Goal: Transaction & Acquisition: Book appointment/travel/reservation

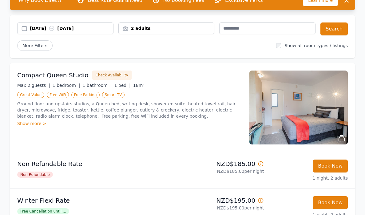
scroll to position [57, 0]
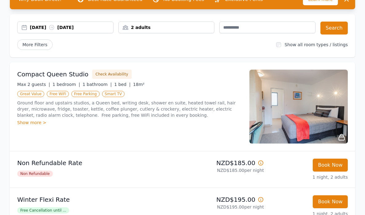
click at [37, 26] on div "[DATE] [DATE]" at bounding box center [71, 27] width 83 height 6
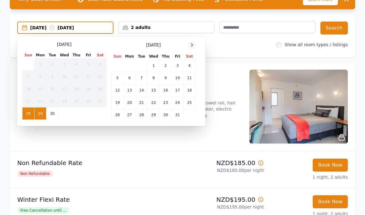
click at [193, 46] on icon at bounding box center [191, 44] width 5 height 5
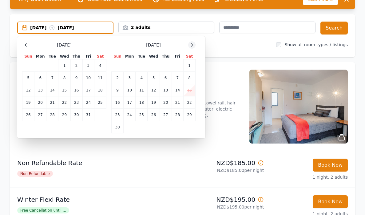
click at [193, 46] on icon at bounding box center [191, 44] width 5 height 5
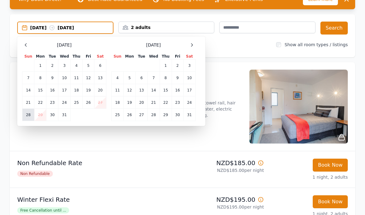
click at [25, 116] on td "28" at bounding box center [28, 115] width 12 height 12
click at [36, 116] on td "29" at bounding box center [40, 115] width 12 height 12
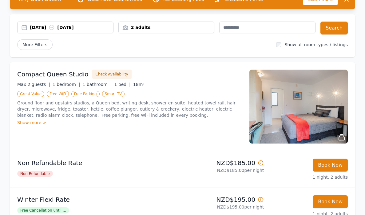
click at [155, 29] on div "2 adults" at bounding box center [167, 27] width 96 height 6
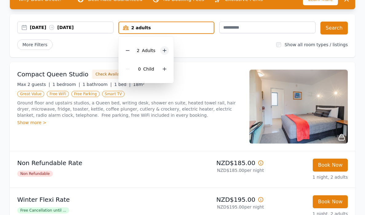
click at [163, 48] on icon at bounding box center [164, 50] width 5 height 5
click at [339, 22] on button "Search" at bounding box center [333, 28] width 27 height 13
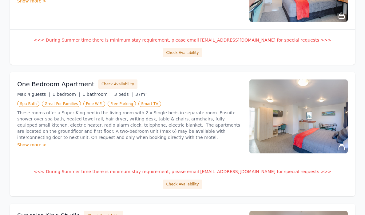
scroll to position [62, 0]
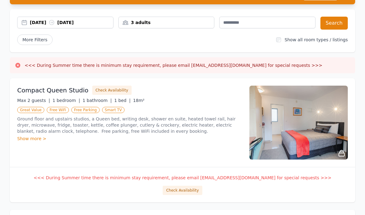
click at [42, 23] on div "[DATE] [DATE]" at bounding box center [71, 22] width 83 height 6
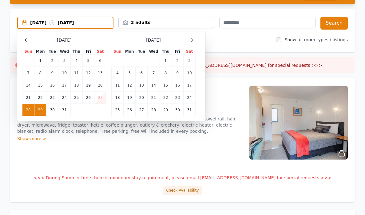
click at [41, 111] on td "29" at bounding box center [40, 110] width 12 height 12
click at [52, 111] on td "30" at bounding box center [52, 110] width 12 height 12
click at [68, 109] on td "31" at bounding box center [64, 110] width 12 height 12
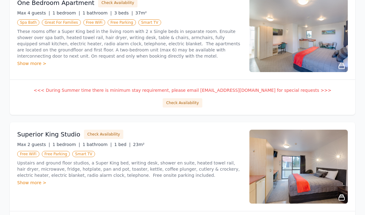
scroll to position [268, 0]
